Goal: Information Seeking & Learning: Check status

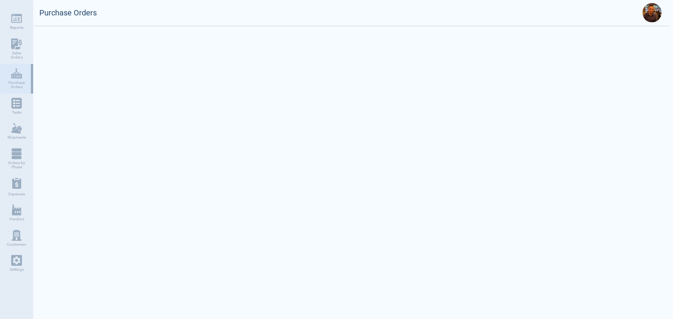
select select "50"
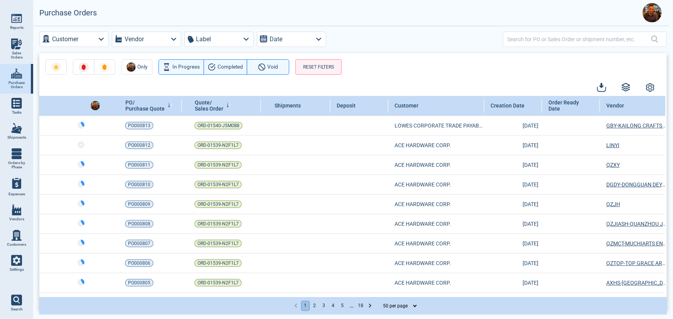
click at [16, 12] on link "Reports" at bounding box center [16, 21] width 33 height 25
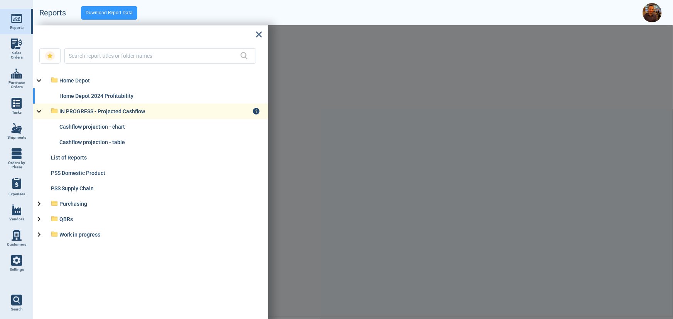
click at [81, 113] on div "IN PROGRESS - Projected Cashflow" at bounding box center [155, 111] width 193 height 6
click at [84, 114] on div "IN PROGRESS - Projected Cashflow" at bounding box center [155, 111] width 193 height 6
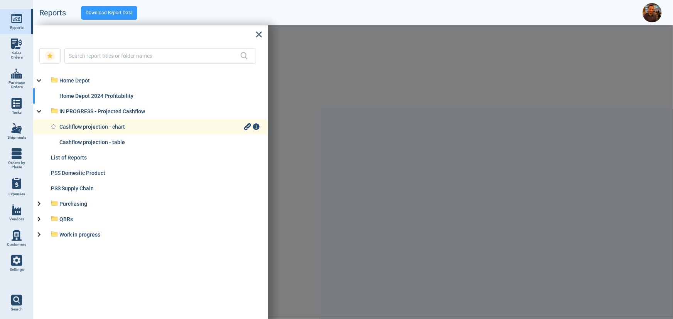
click at [84, 126] on div "Cashflow projection - chart" at bounding box center [150, 127] width 183 height 6
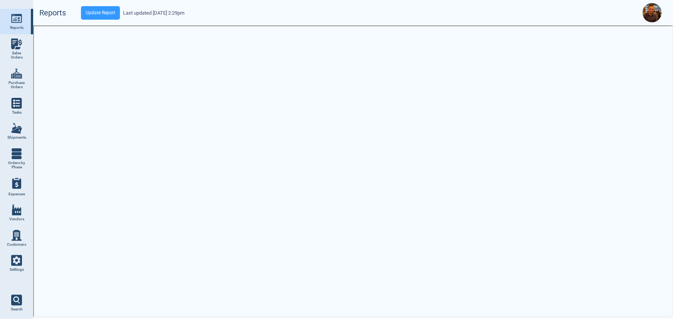
click at [99, 8] on button "Update Report" at bounding box center [100, 13] width 39 height 14
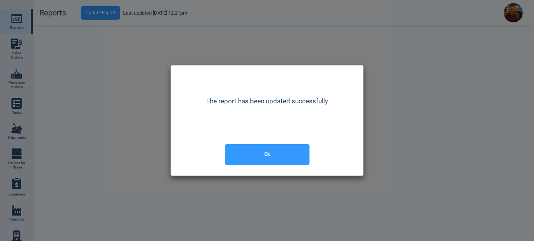
click at [246, 152] on button "Ok" at bounding box center [267, 154] width 84 height 21
